Goal: Find specific page/section: Find specific page/section

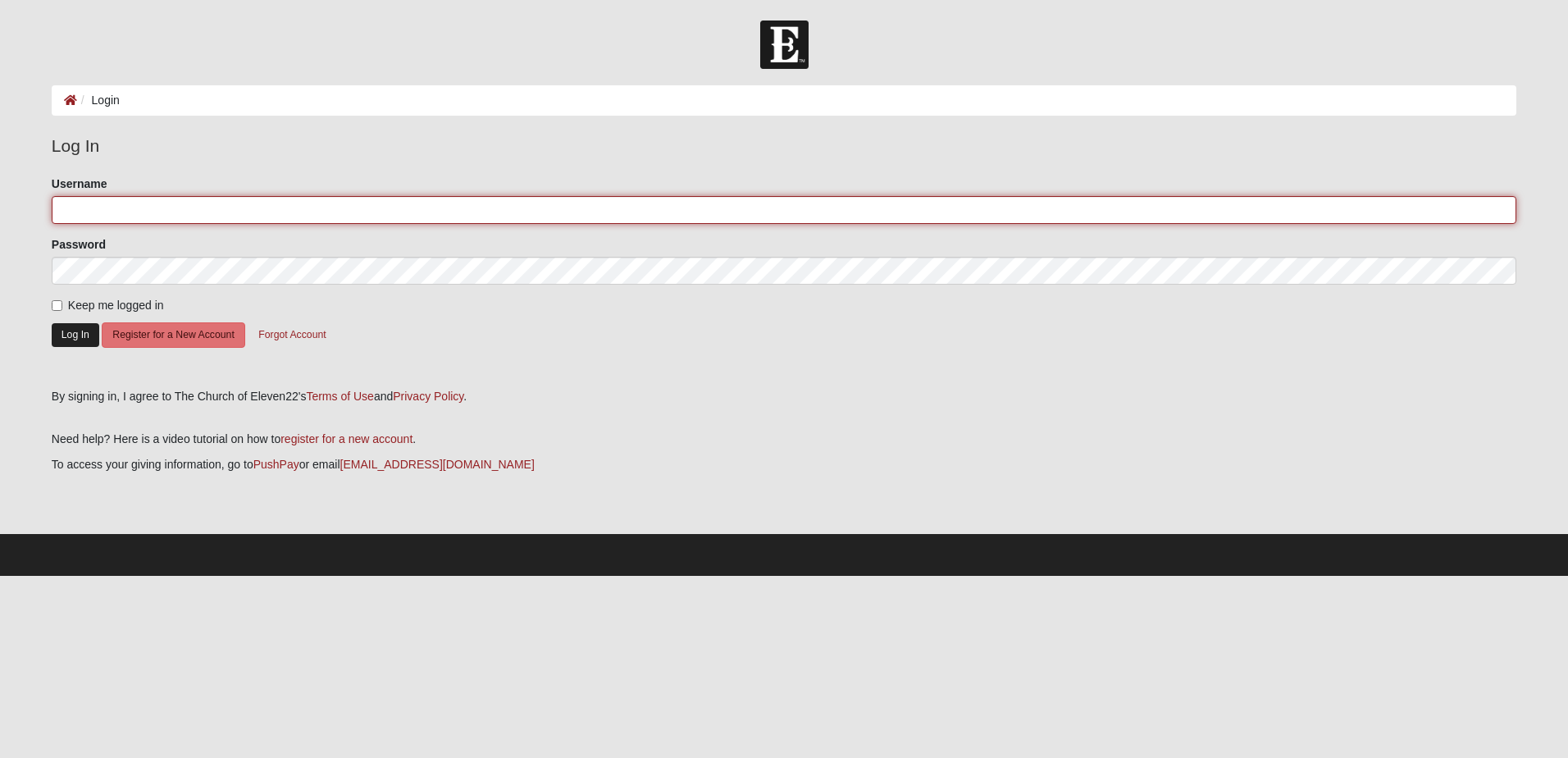
type input "jace4567"
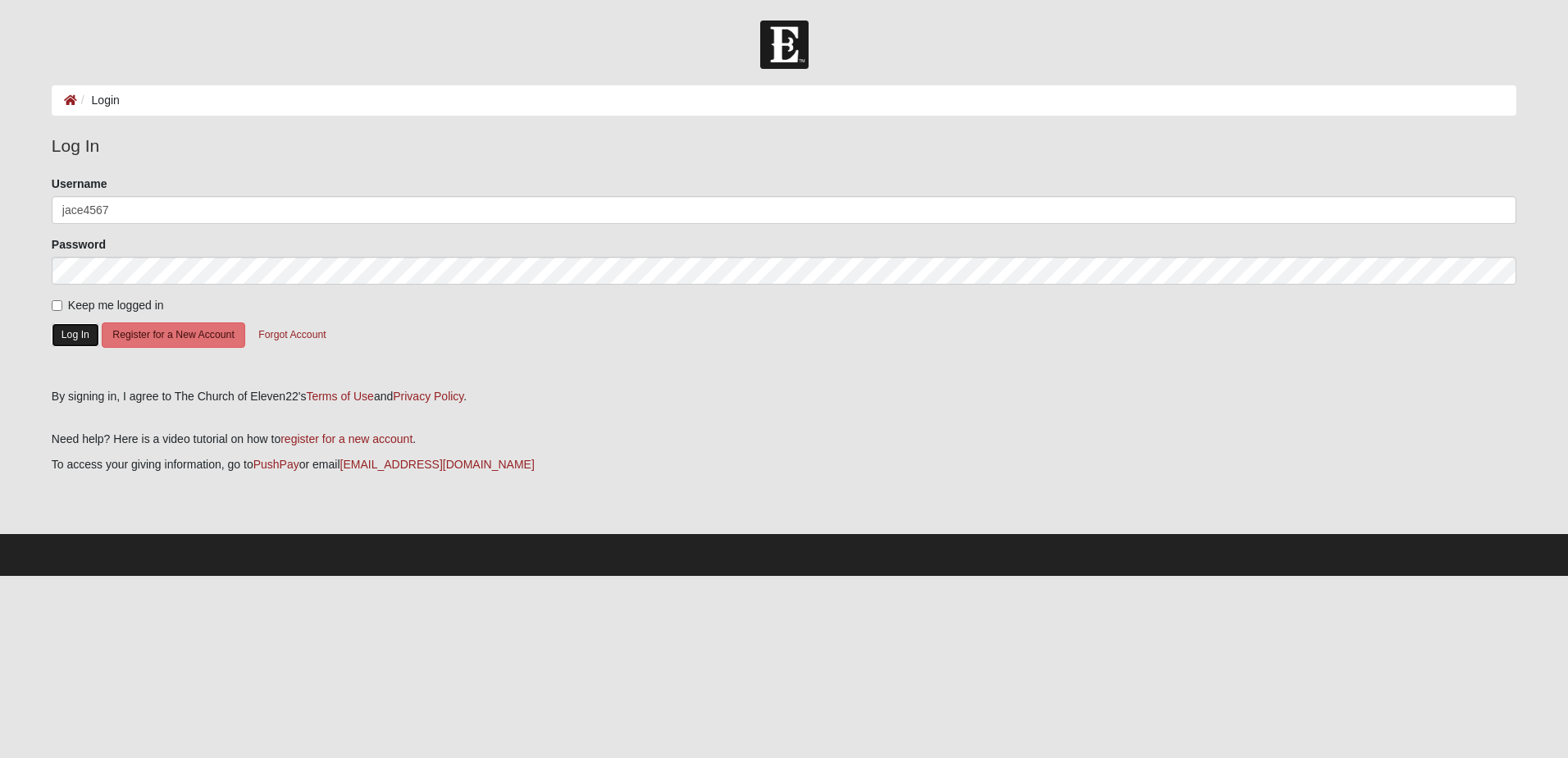
click at [73, 330] on button "Log In" at bounding box center [75, 335] width 47 height 24
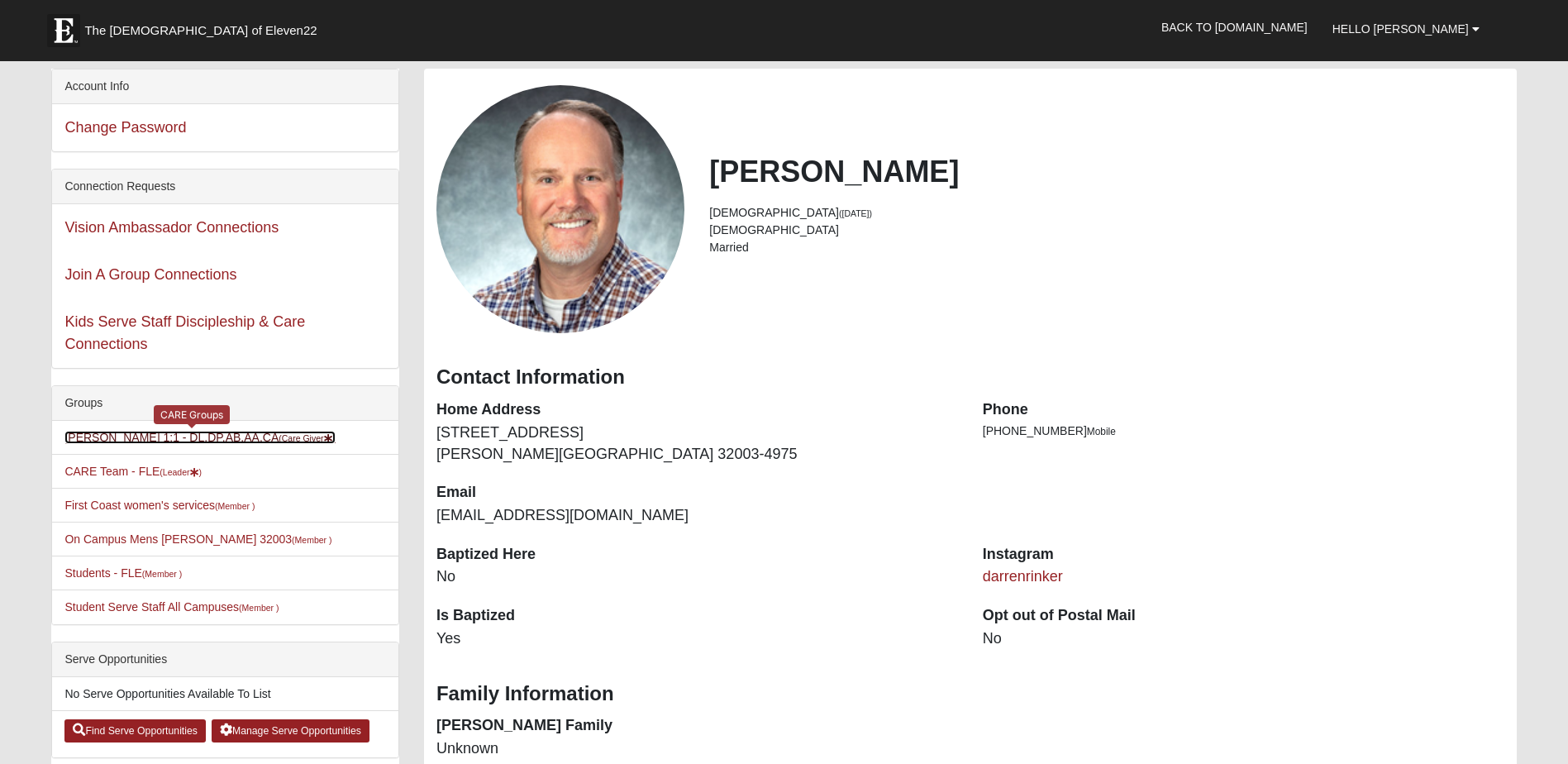
click at [130, 435] on link "Darren Rinker 1:1 - DL,DP,AB,AA,CA (Care Giver )" at bounding box center [200, 437] width 271 height 13
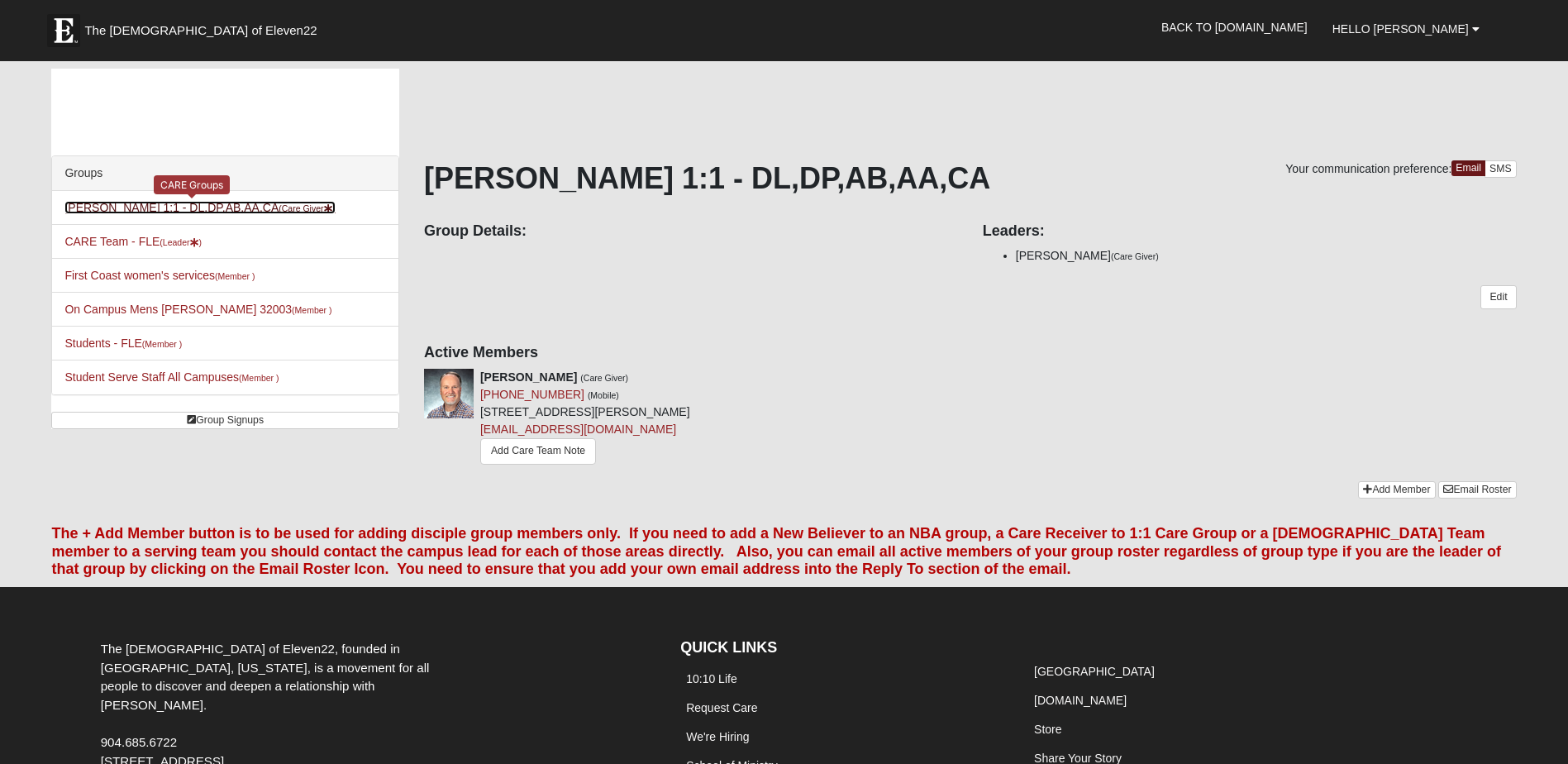
click at [229, 209] on link "[PERSON_NAME] 1:1 - DL,DP,AB,AA,CA (Care Giver )" at bounding box center [200, 207] width 271 height 13
drag, startPoint x: 446, startPoint y: 0, endPoint x: 933, endPoint y: 389, distance: 623.3
click at [933, 389] on div "[PERSON_NAME] (Care Giver) [PHONE_NUMBER] (Mobile) [STREET_ADDRESS][PERSON_NAME…" at bounding box center [691, 418] width 559 height 99
